Goal: Communication & Community: Answer question/provide support

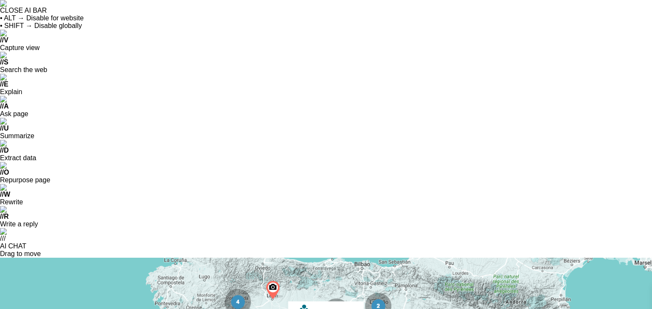
scroll to position [2480, 0]
click at [399, 240] on link "[DOMAIN_NAME][URL]" at bounding box center [398, 244] width 73 height 8
drag, startPoint x: 403, startPoint y: 163, endPoint x: 416, endPoint y: 173, distance: 16.6
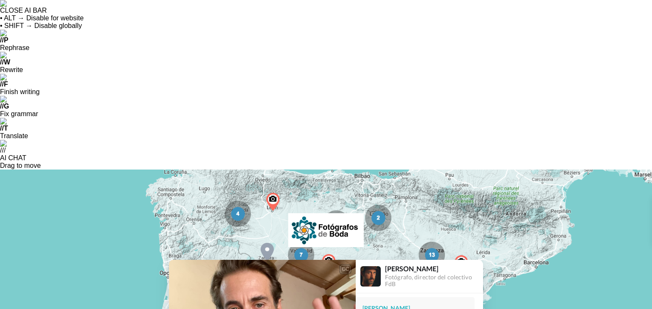
type textarea "b"
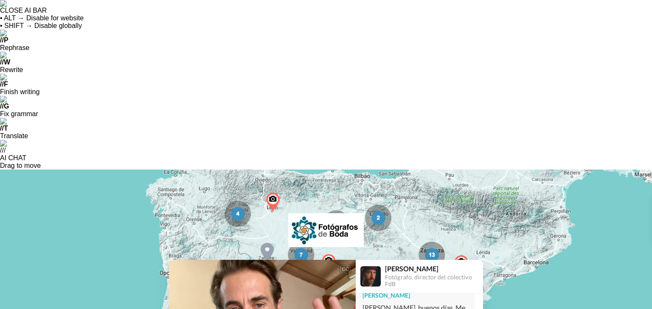
scroll to position [147, 0]
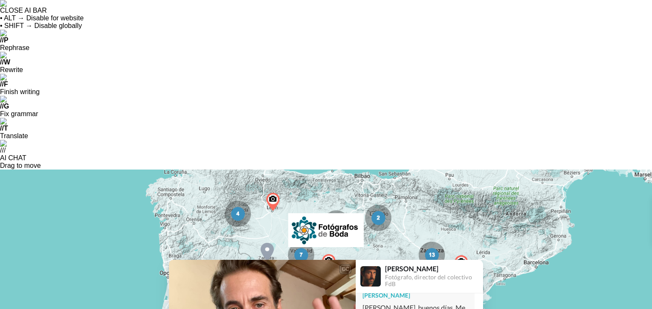
scroll to position [105, 0]
type textarea "Bueno pues la verdad es que la que mas me ha gustado han sido o la de marketing…"
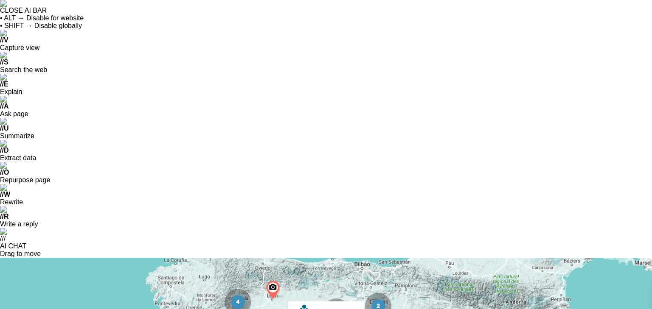
scroll to position [2940, 0]
